Goal: Find specific page/section: Find specific page/section

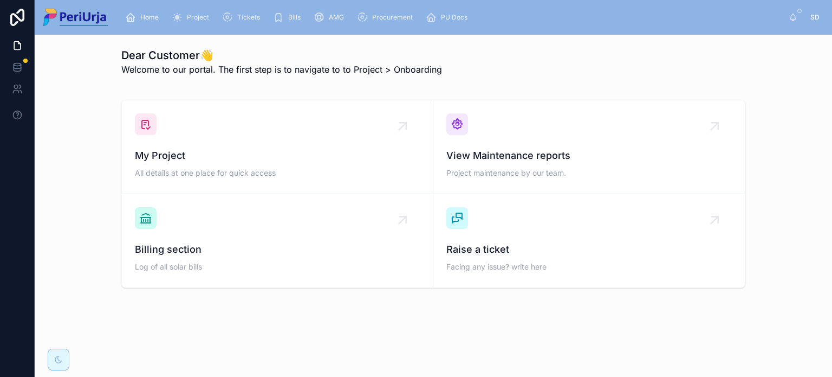
click at [199, 17] on span "Project" at bounding box center [198, 17] width 22 height 9
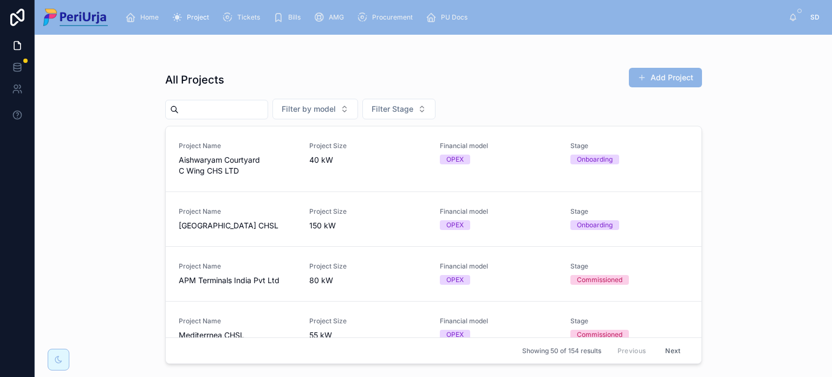
click at [233, 109] on input "text" at bounding box center [223, 109] width 89 height 15
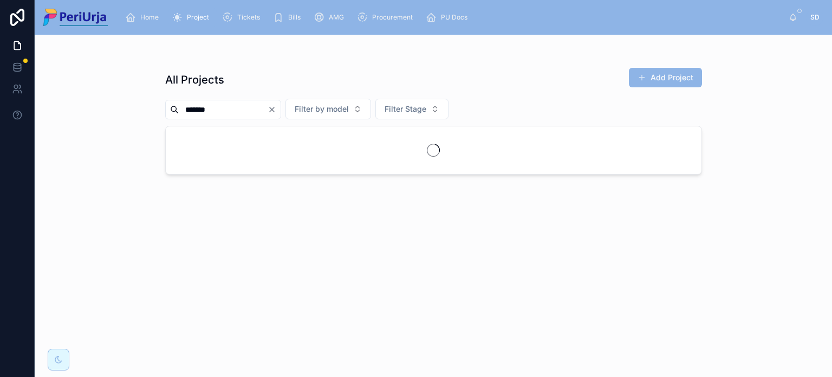
type input "*******"
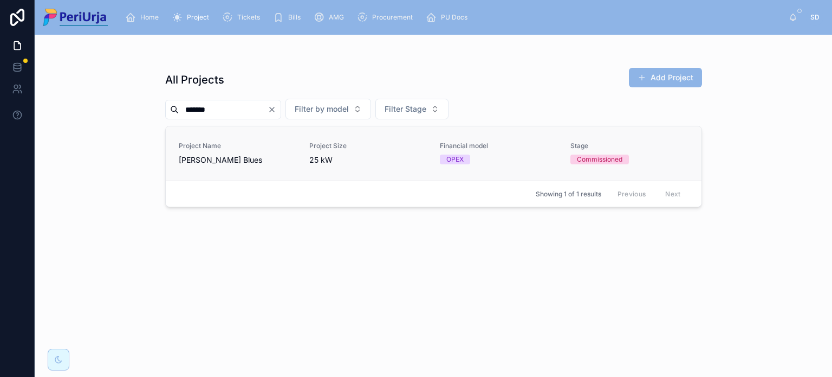
click at [206, 164] on span "[PERSON_NAME] Blues" at bounding box center [238, 159] width 118 height 11
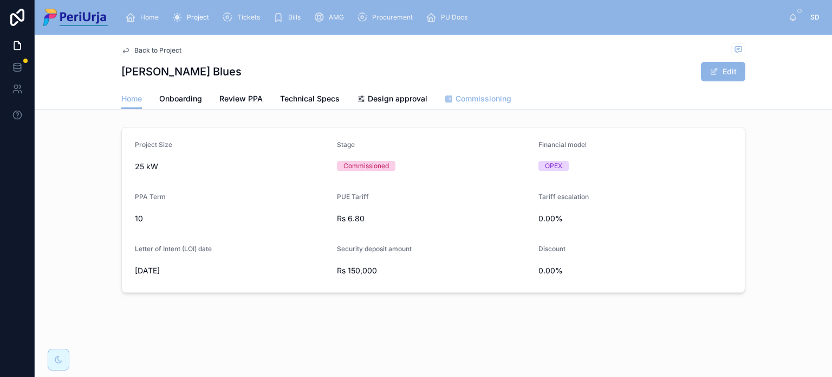
click at [478, 105] on link "Commissioning" at bounding box center [478, 100] width 67 height 22
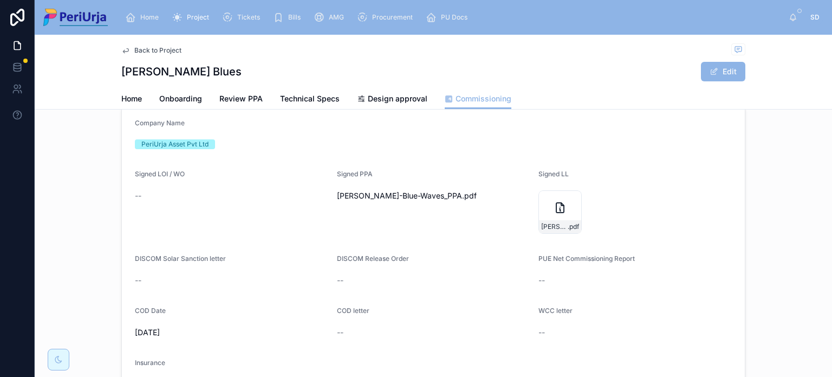
scroll to position [166, 0]
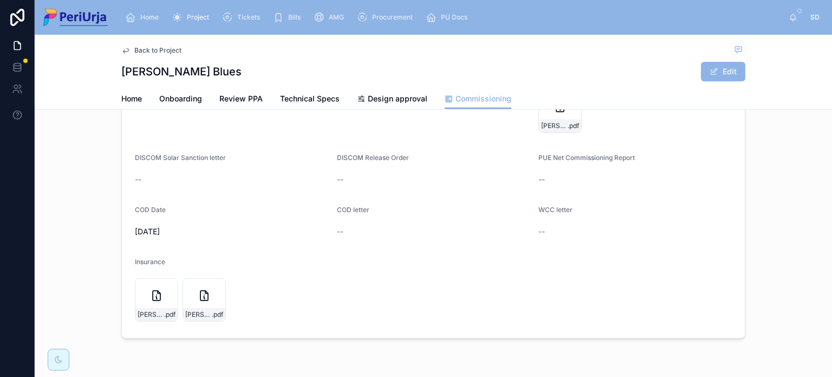
click at [337, 229] on span "--" at bounding box center [340, 231] width 7 height 11
